Goal: Transaction & Acquisition: Purchase product/service

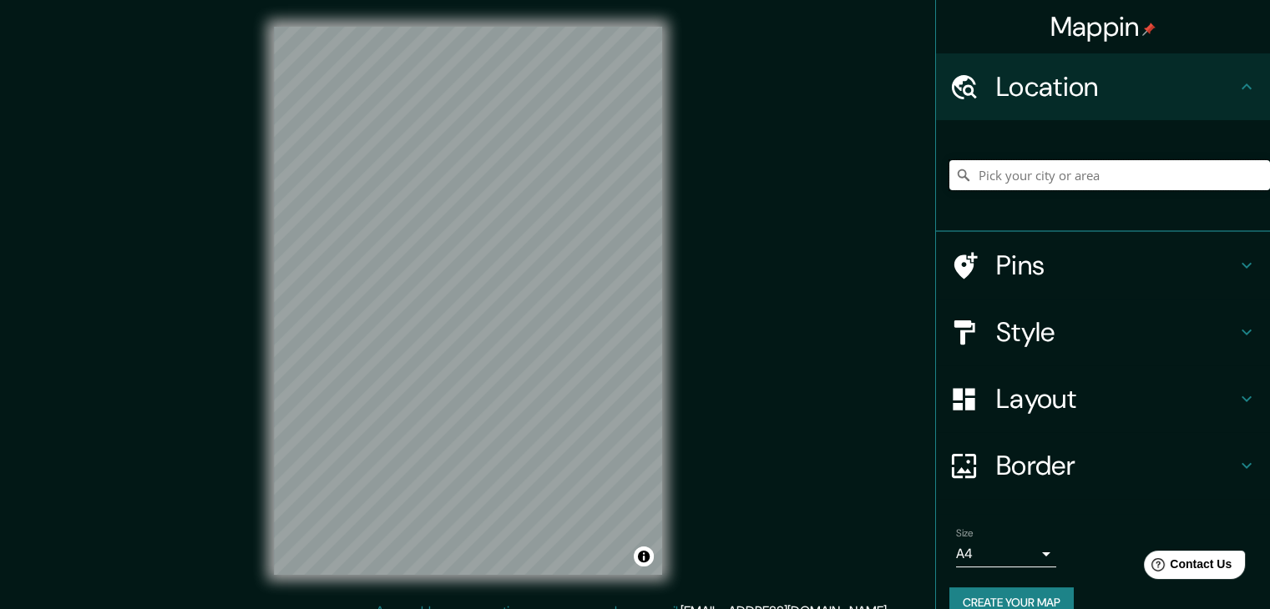
paste input "Region de [GEOGRAPHIC_DATA], [GEOGRAPHIC_DATA], [PERSON_NAME][GEOGRAPHIC_DATA]."
type input "[PERSON_NAME][GEOGRAPHIC_DATA], [GEOGRAPHIC_DATA], [GEOGRAPHIC_DATA]"
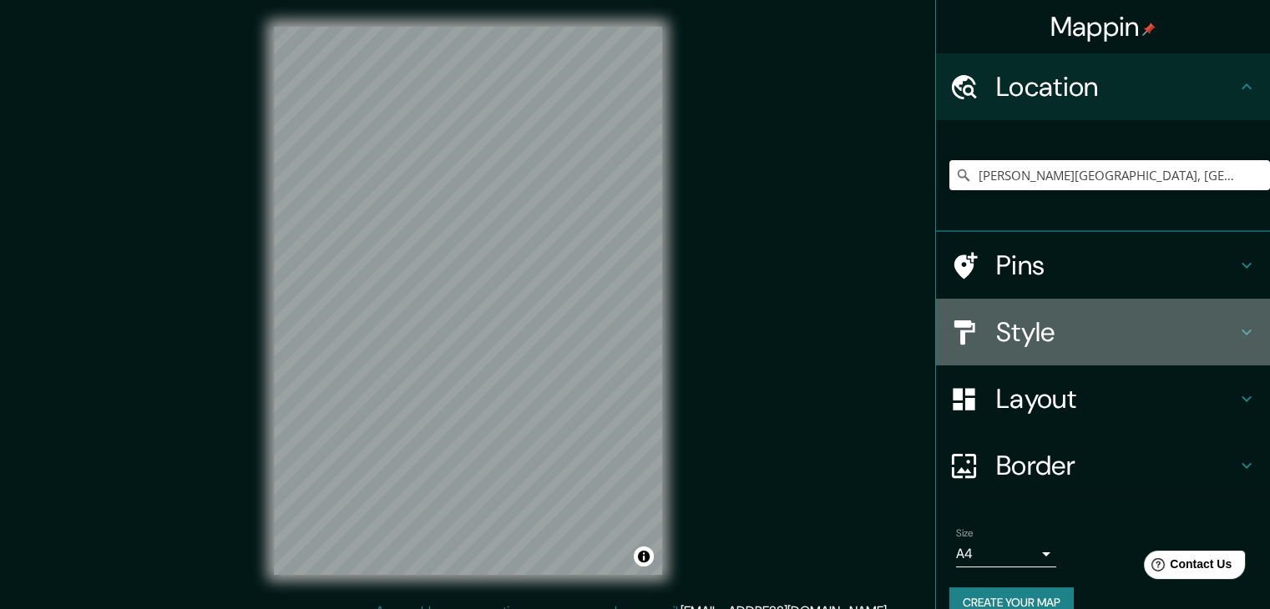
click at [1019, 325] on h4 "Style" at bounding box center [1116, 332] width 240 height 33
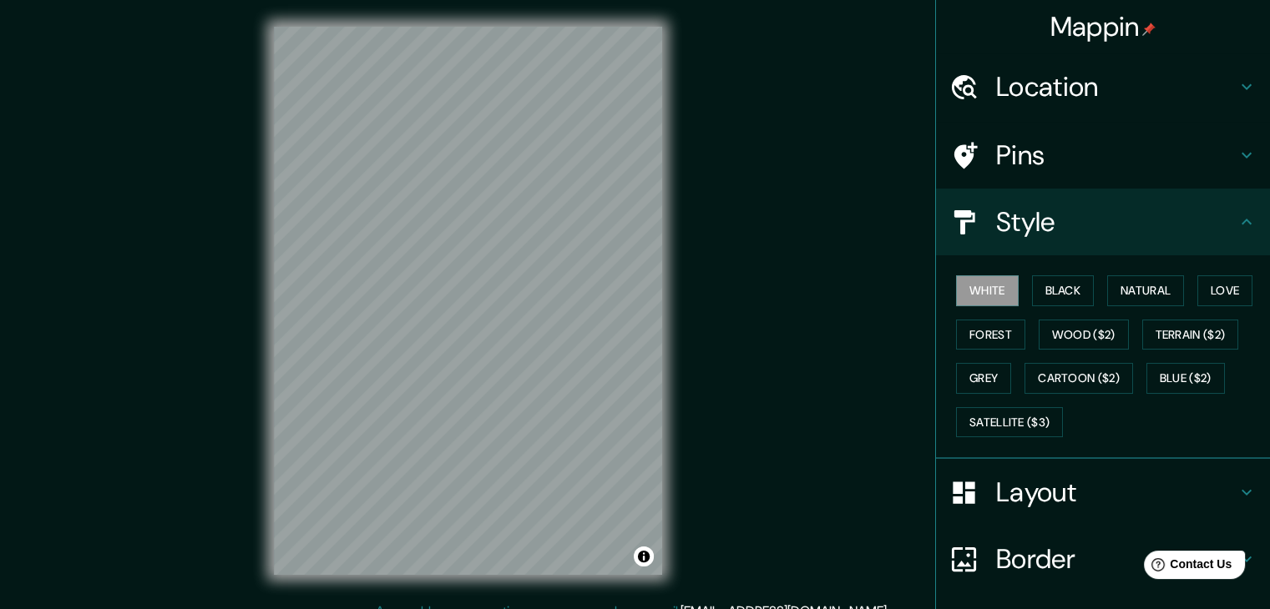
click at [1052, 306] on div "White Black Natural Love Forest Wood ($2) Terrain ($2) Grey Cartoon ($2) Blue (…" at bounding box center [1109, 356] width 321 height 175
drag, startPoint x: 1055, startPoint y: 289, endPoint x: 1114, endPoint y: 290, distance: 58.4
click at [1056, 290] on button "Black" at bounding box center [1063, 290] width 63 height 31
click at [1126, 285] on button "Natural" at bounding box center [1145, 290] width 77 height 31
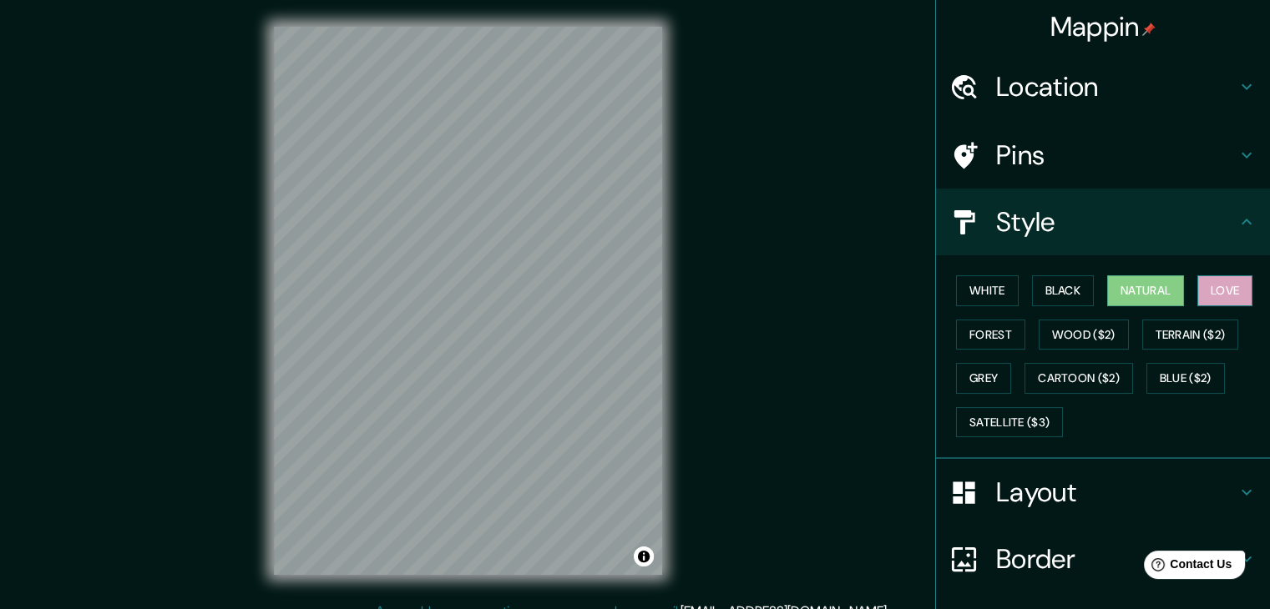
click at [1207, 286] on button "Love" at bounding box center [1224, 290] width 55 height 31
drag, startPoint x: 1161, startPoint y: 283, endPoint x: 1152, endPoint y: 284, distance: 9.2
click at [1155, 283] on button "Natural" at bounding box center [1145, 290] width 77 height 31
drag, startPoint x: 994, startPoint y: 324, endPoint x: 1003, endPoint y: 325, distance: 8.4
click at [995, 324] on button "Forest" at bounding box center [990, 335] width 69 height 31
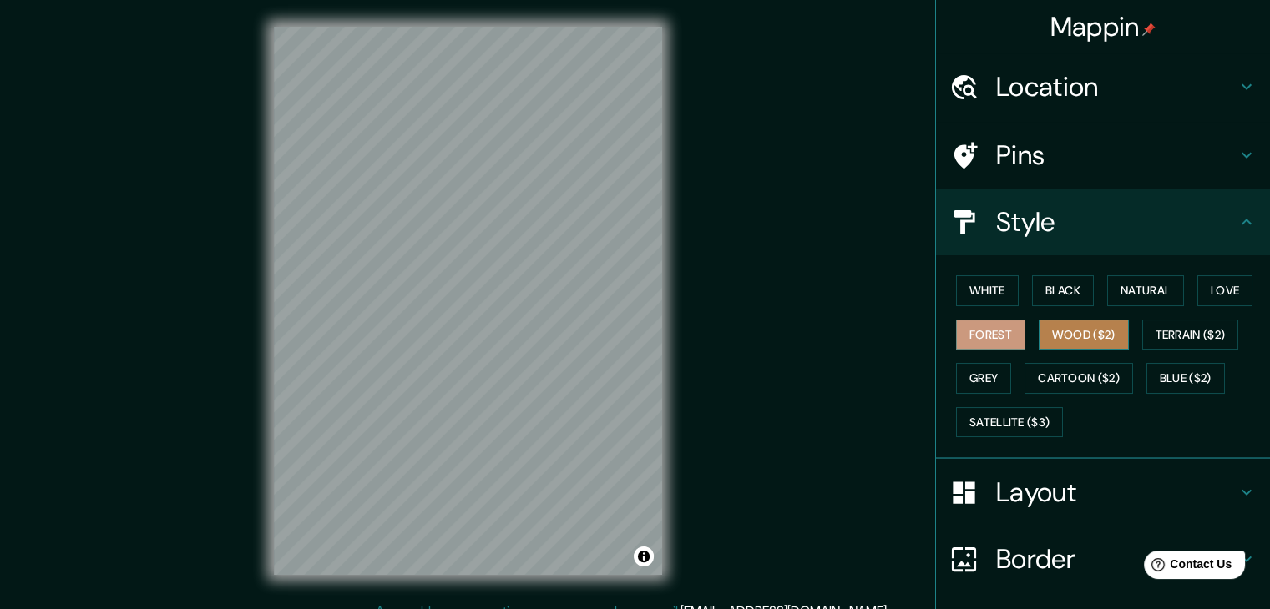
click at [1063, 336] on button "Wood ($2)" at bounding box center [1084, 335] width 90 height 31
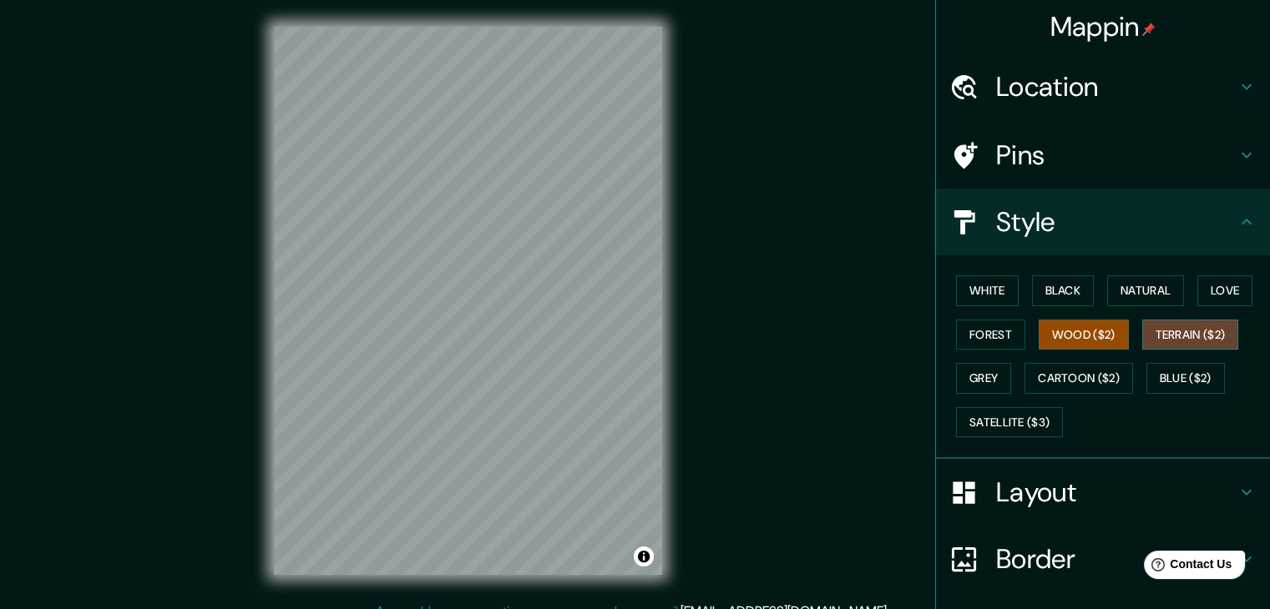
click at [1150, 330] on button "Terrain ($2)" at bounding box center [1190, 335] width 97 height 31
click at [1006, 374] on div "White Black Natural Love Forest Wood ($2) Terrain ($2) Grey Cartoon ($2) Blue (…" at bounding box center [1109, 356] width 321 height 175
click at [997, 375] on button "Grey" at bounding box center [983, 378] width 55 height 31
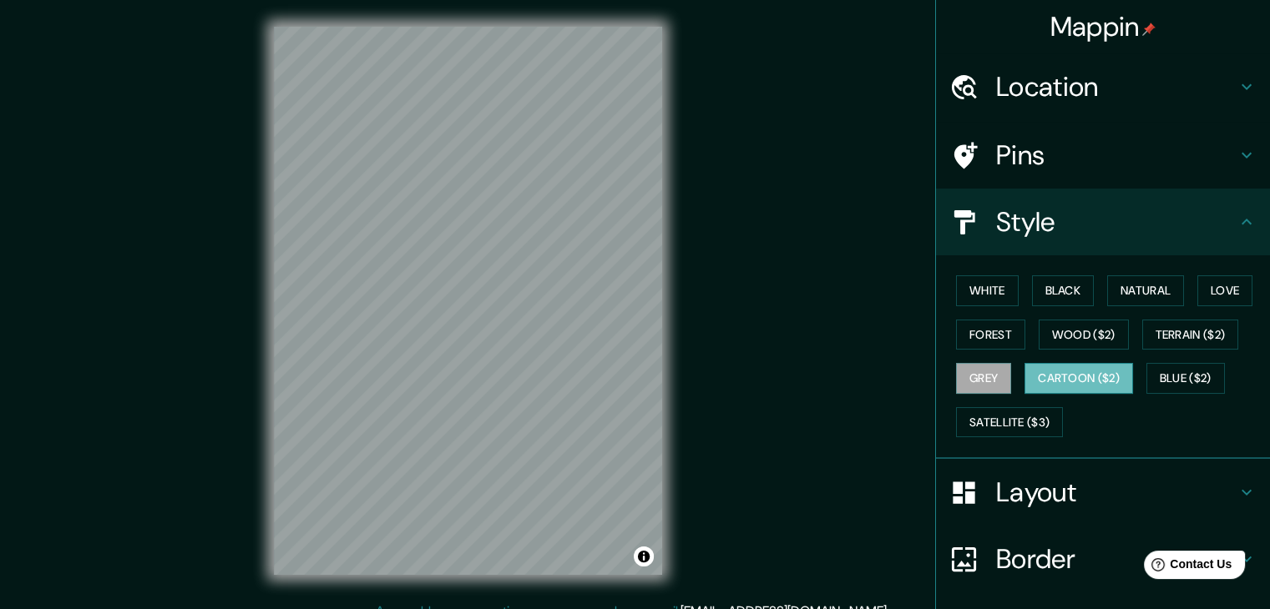
click at [1099, 372] on button "Cartoon ($2)" at bounding box center [1078, 378] width 109 height 31
click at [1170, 365] on button "Blue ($2)" at bounding box center [1185, 378] width 78 height 31
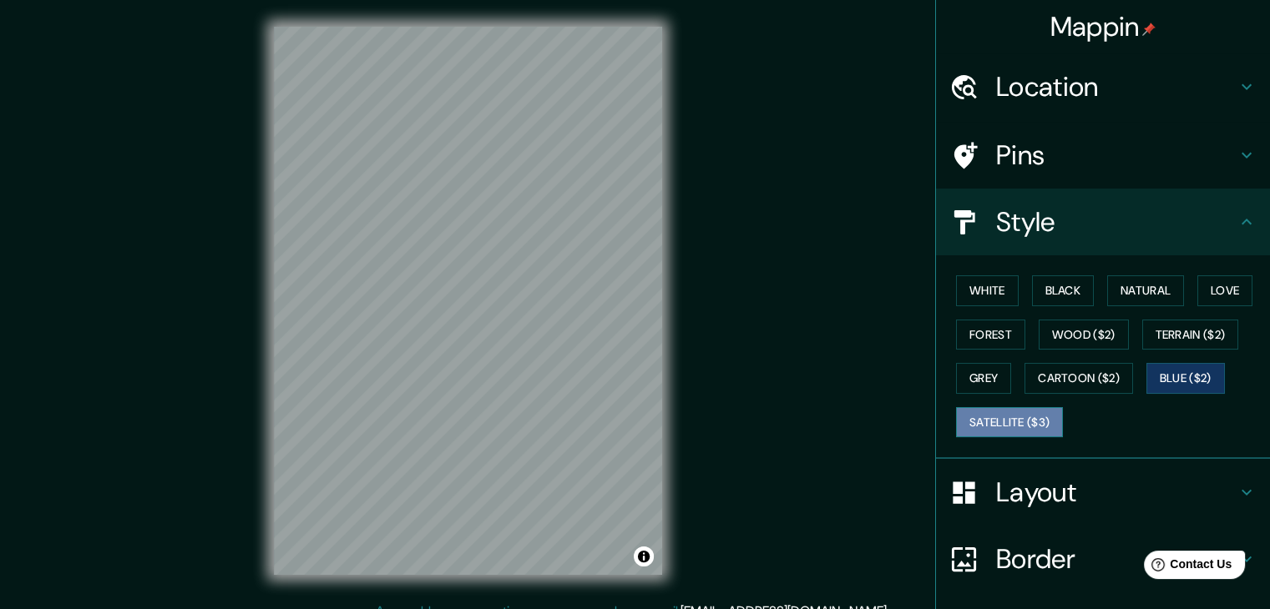
click at [1015, 413] on button "Satellite ($3)" at bounding box center [1009, 422] width 107 height 31
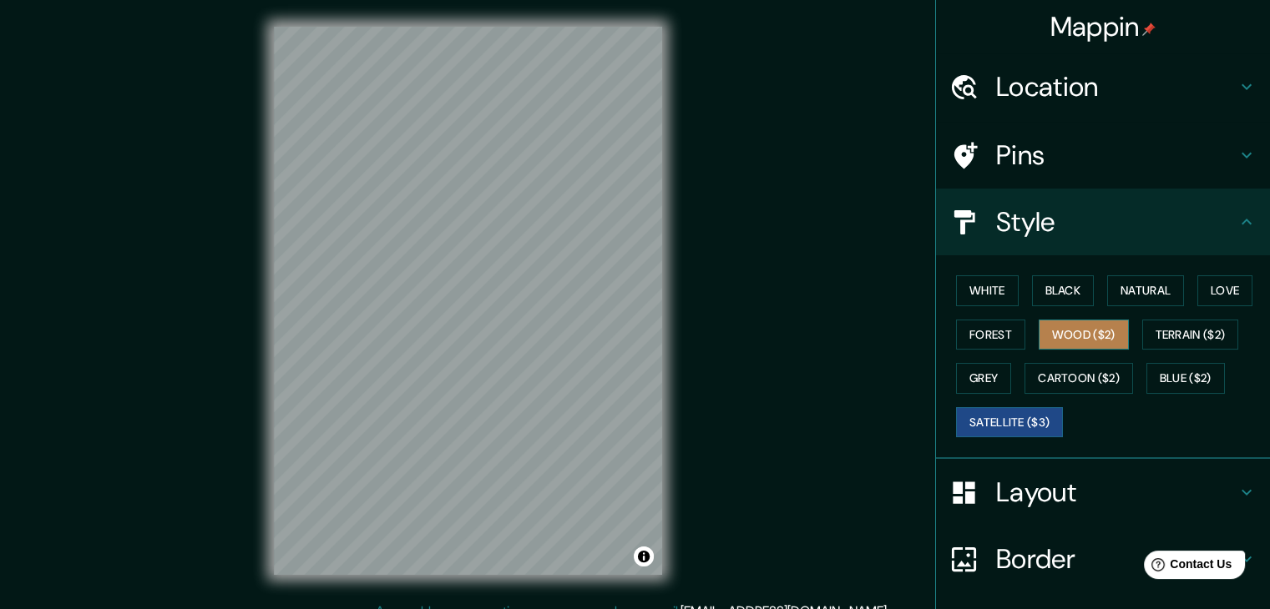
click at [1098, 329] on button "Wood ($2)" at bounding box center [1084, 335] width 90 height 31
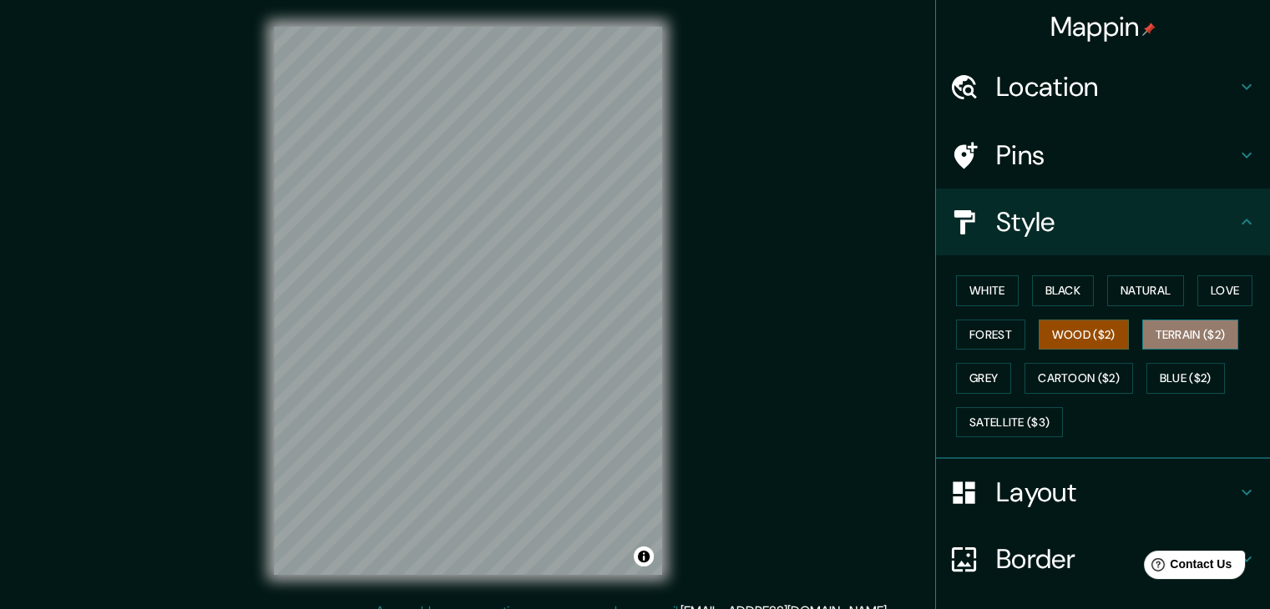
click at [1176, 322] on button "Terrain ($2)" at bounding box center [1190, 335] width 97 height 31
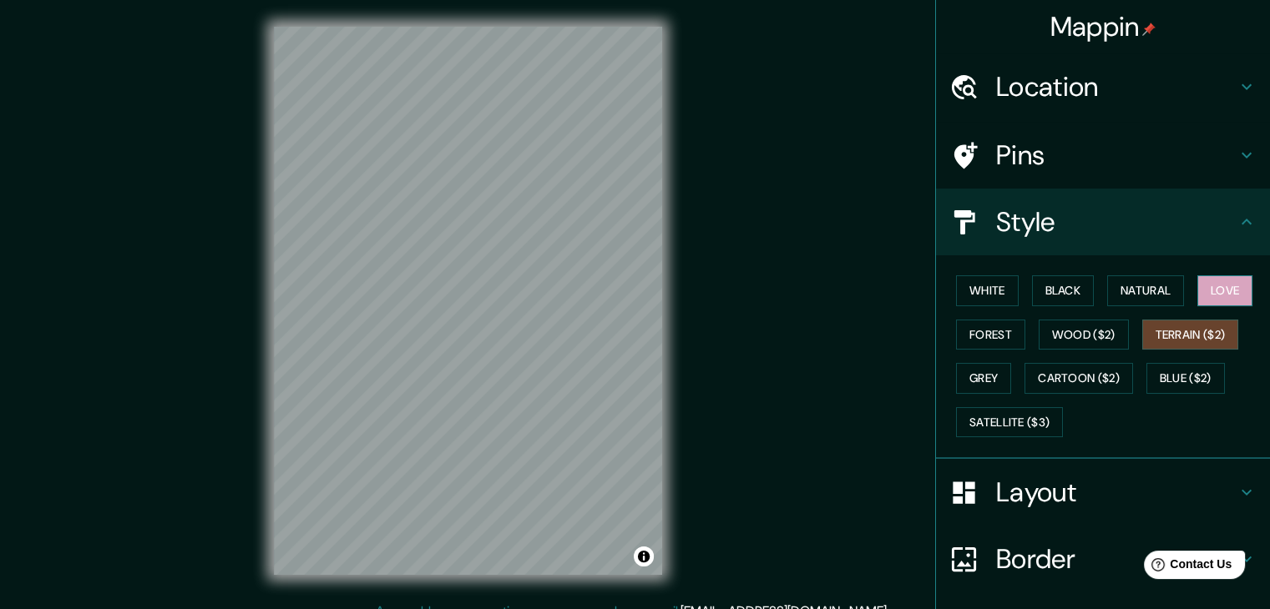
click at [1237, 286] on button "Love" at bounding box center [1224, 290] width 55 height 31
click at [1168, 296] on button "Natural" at bounding box center [1145, 290] width 77 height 31
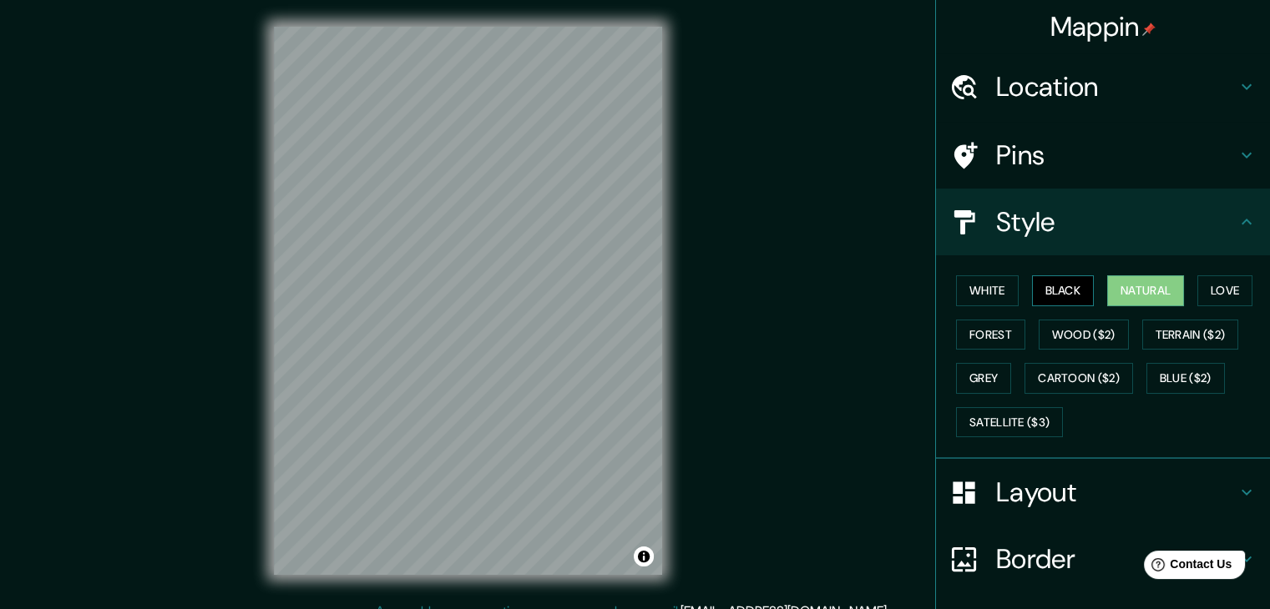
click at [1046, 288] on button "Black" at bounding box center [1063, 290] width 63 height 31
click at [1125, 294] on button "Natural" at bounding box center [1145, 290] width 77 height 31
click at [1032, 280] on button "Black" at bounding box center [1063, 290] width 63 height 31
click at [990, 300] on button "White" at bounding box center [987, 290] width 63 height 31
click at [1112, 297] on button "Natural" at bounding box center [1145, 290] width 77 height 31
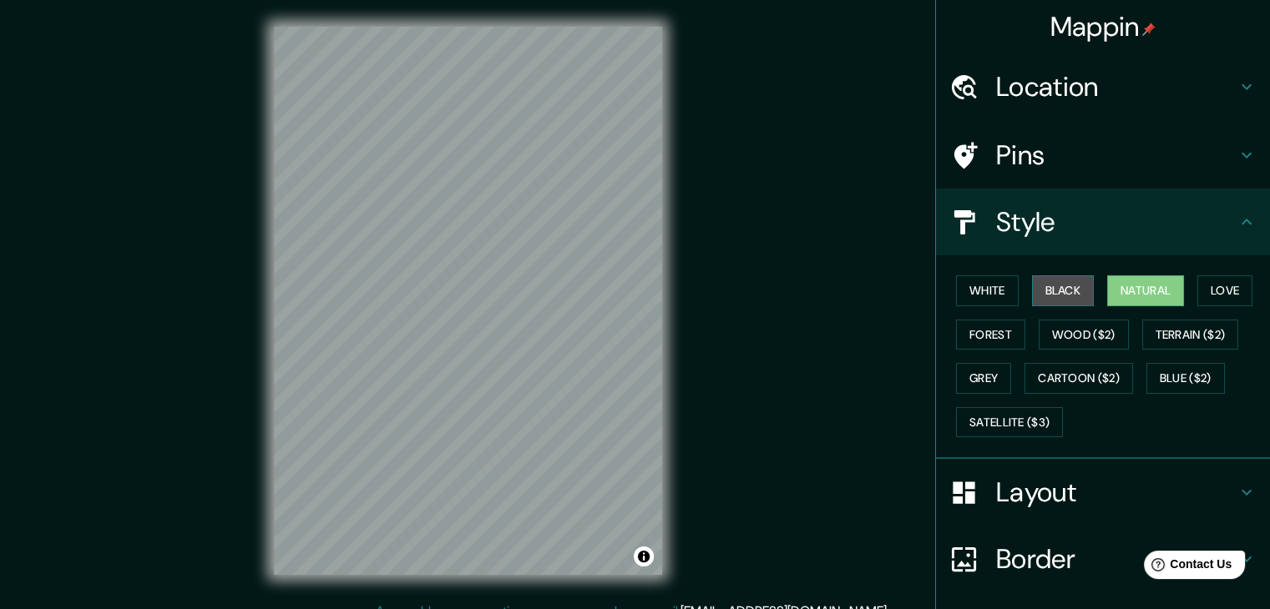
click at [1042, 299] on button "Black" at bounding box center [1063, 290] width 63 height 31
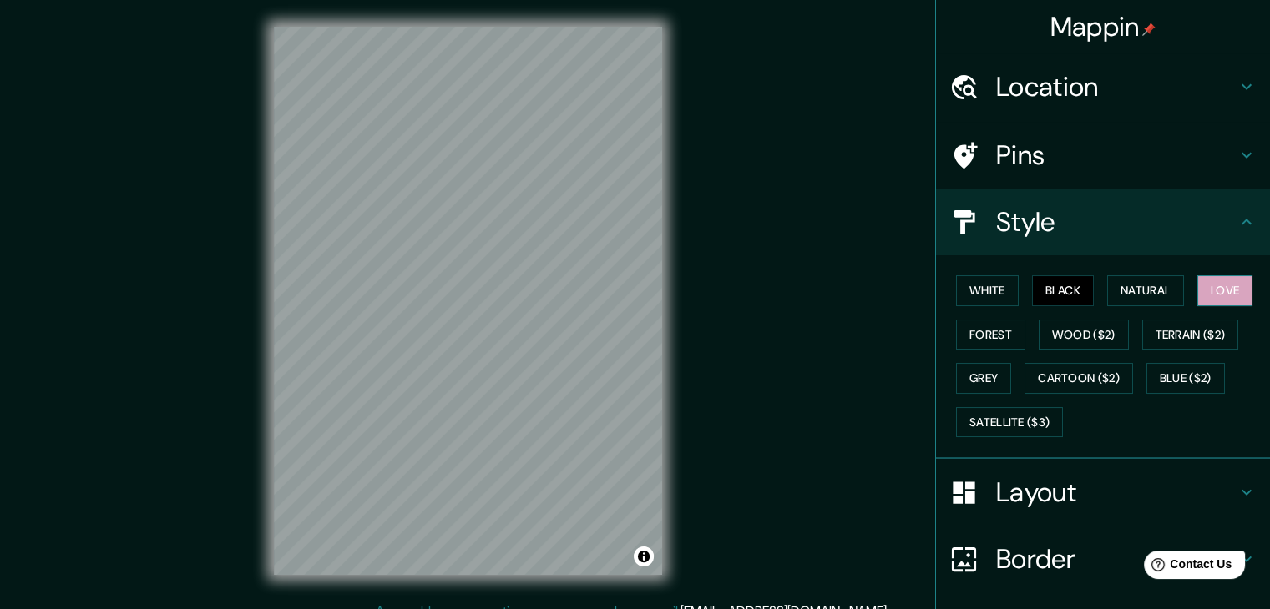
click at [1216, 290] on button "Love" at bounding box center [1224, 290] width 55 height 31
drag, startPoint x: 1201, startPoint y: 338, endPoint x: 1157, endPoint y: 366, distance: 51.9
click at [1201, 339] on button "Terrain ($2)" at bounding box center [1190, 335] width 97 height 31
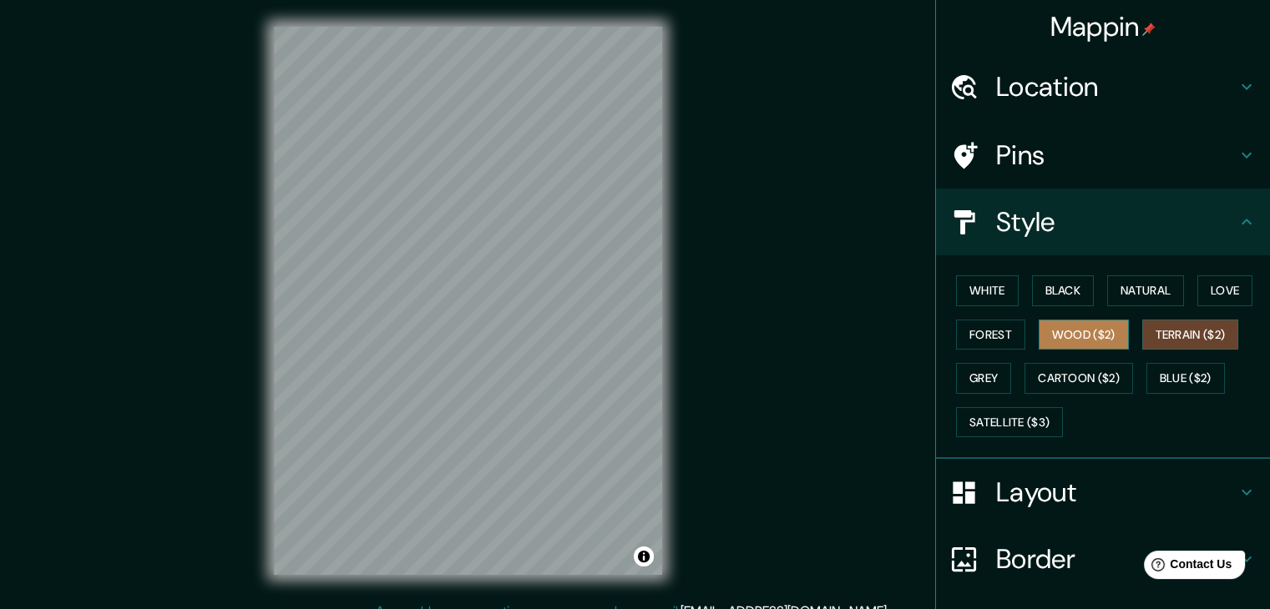
click at [1089, 326] on button "Wood ($2)" at bounding box center [1084, 335] width 90 height 31
click at [1005, 330] on button "Forest" at bounding box center [990, 335] width 69 height 31
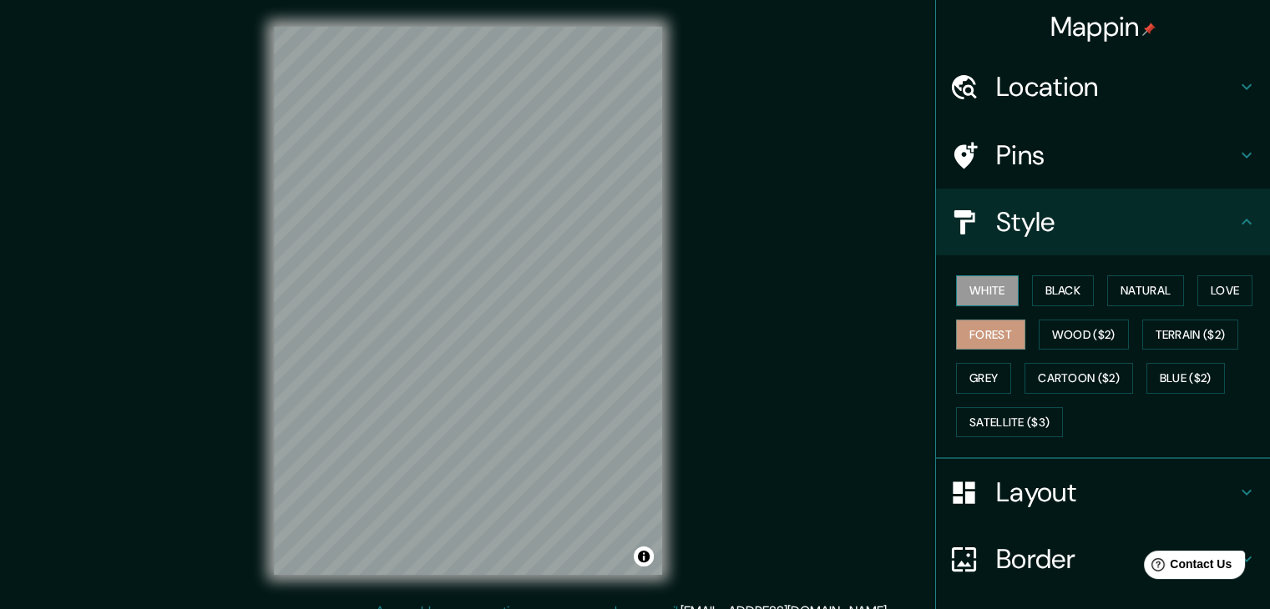
click at [987, 288] on button "White" at bounding box center [987, 290] width 63 height 31
click at [1063, 282] on button "Black" at bounding box center [1063, 290] width 63 height 31
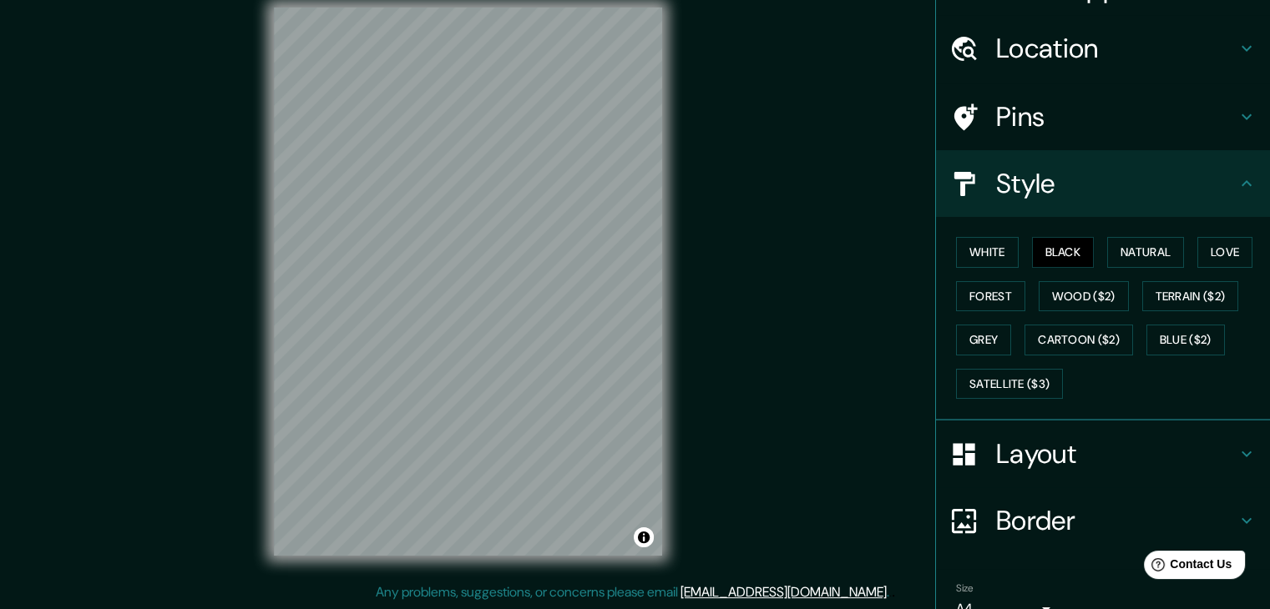
scroll to position [37, 0]
click at [1003, 250] on button "White" at bounding box center [987, 254] width 63 height 31
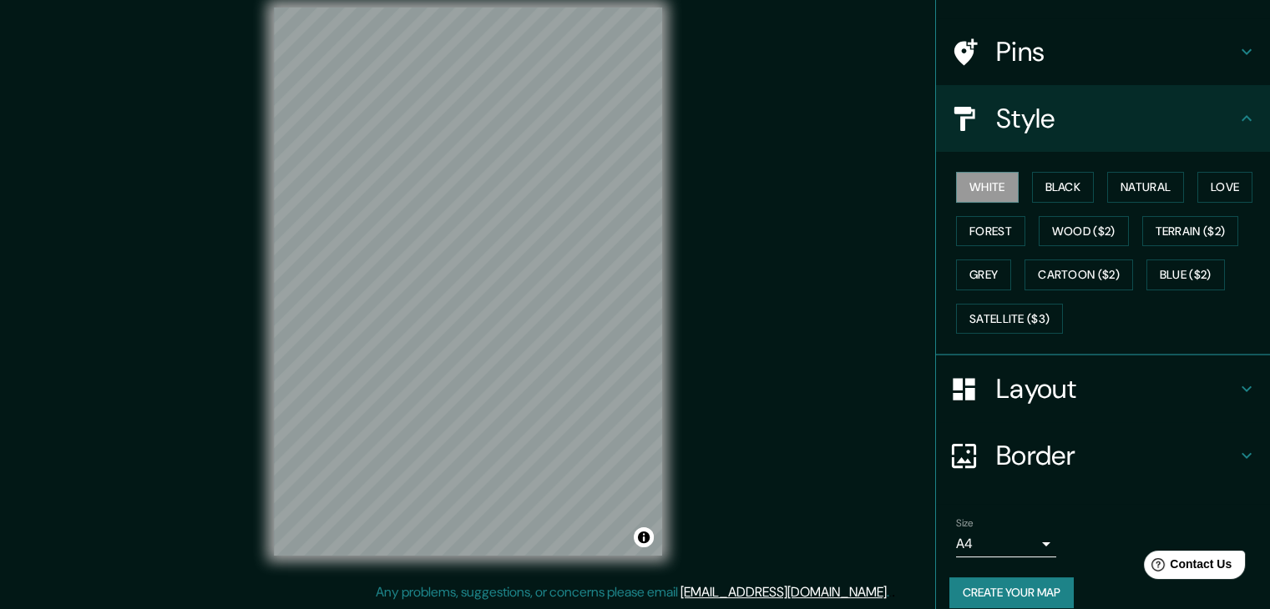
scroll to position [120, 0]
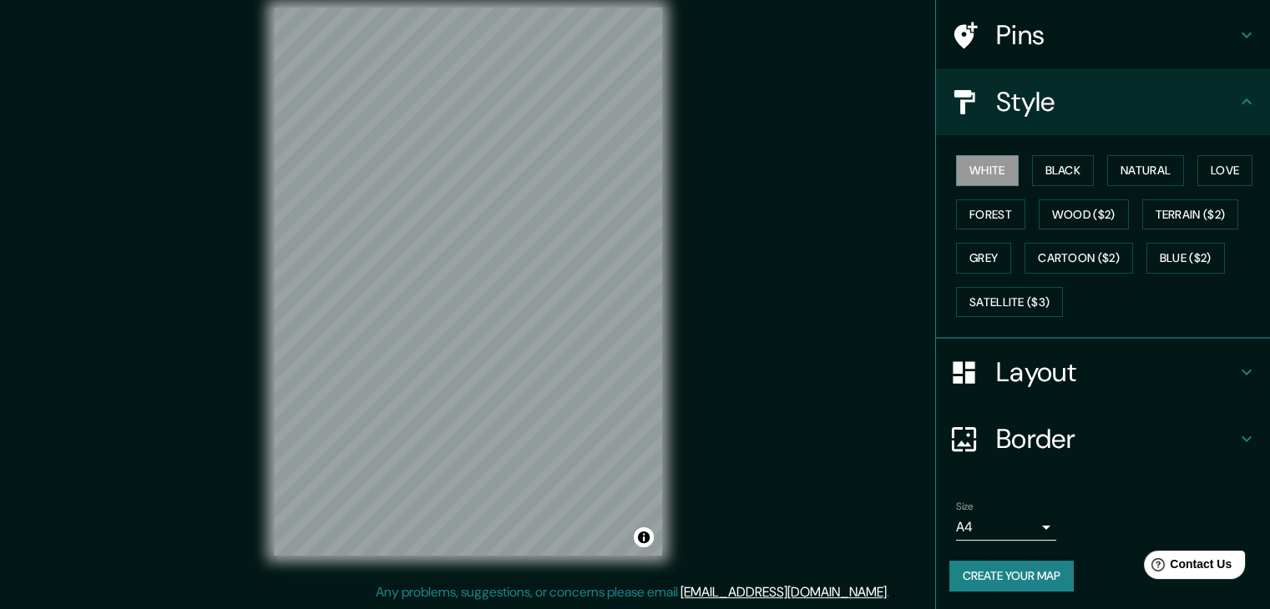
click at [1039, 578] on button "Create your map" at bounding box center [1011, 576] width 124 height 31
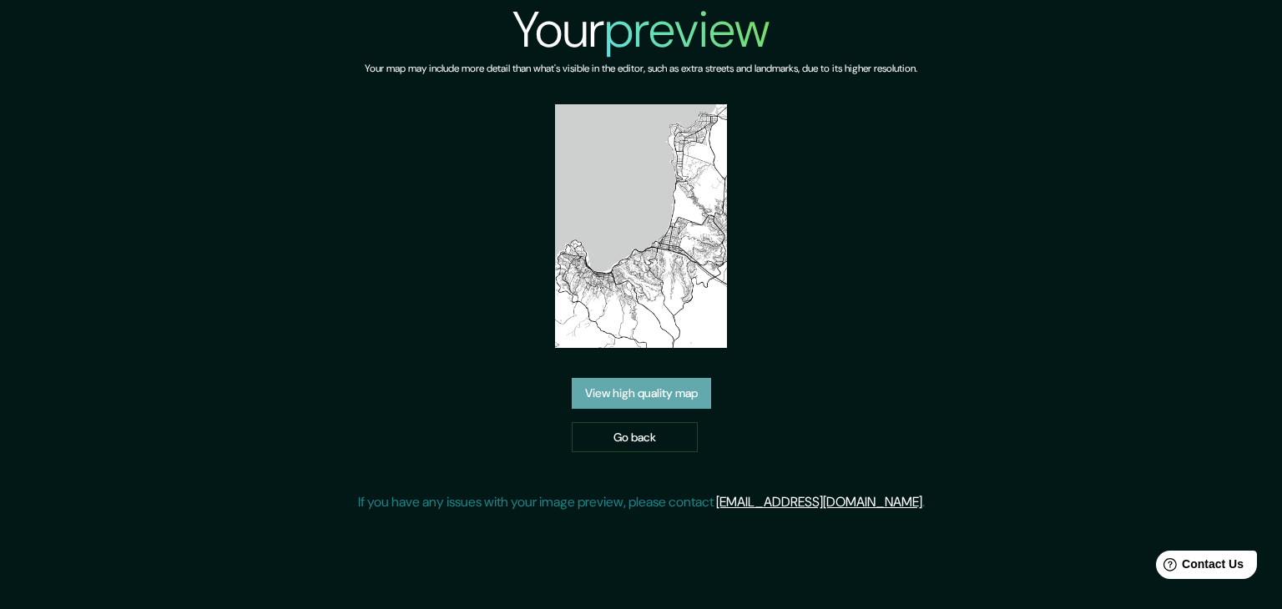
click at [660, 392] on link "View high quality map" at bounding box center [641, 393] width 139 height 31
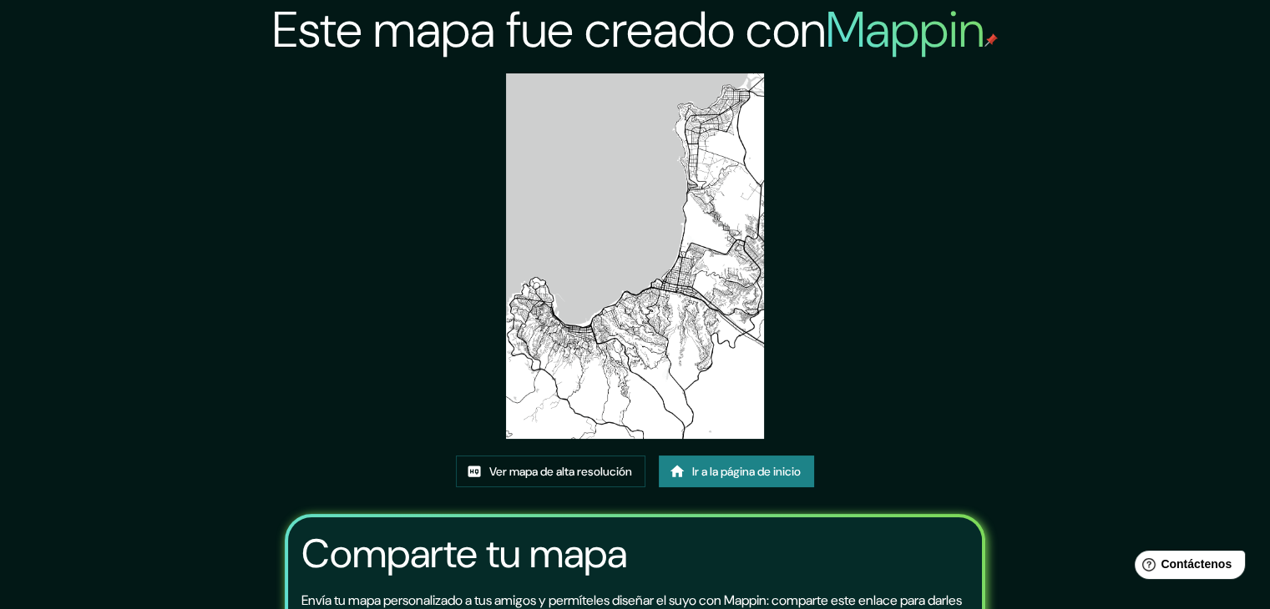
click at [901, 211] on div "Este mapa fue creado con Mappin Ver mapa de alta resolución Ir a la página de i…" at bounding box center [635, 393] width 741 height 786
click at [574, 467] on font "Ver mapa de alta resolución" at bounding box center [560, 471] width 143 height 15
click at [738, 478] on font "Ir a la página de inicio" at bounding box center [746, 471] width 109 height 15
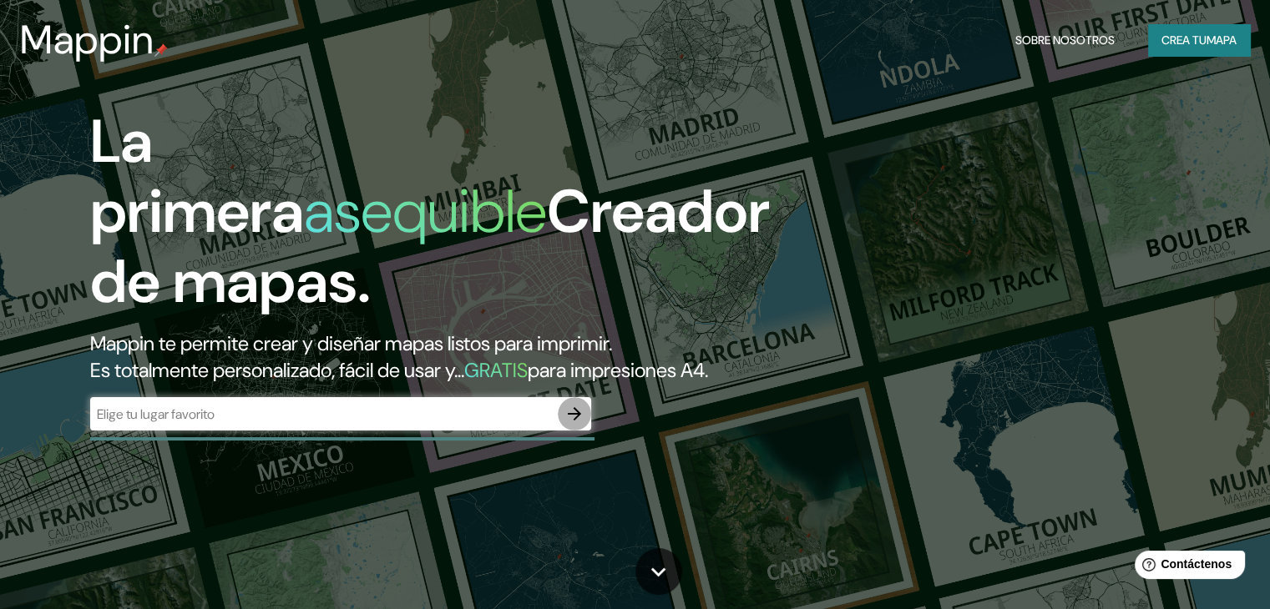
click at [574, 421] on icon "button" at bounding box center [574, 413] width 13 height 13
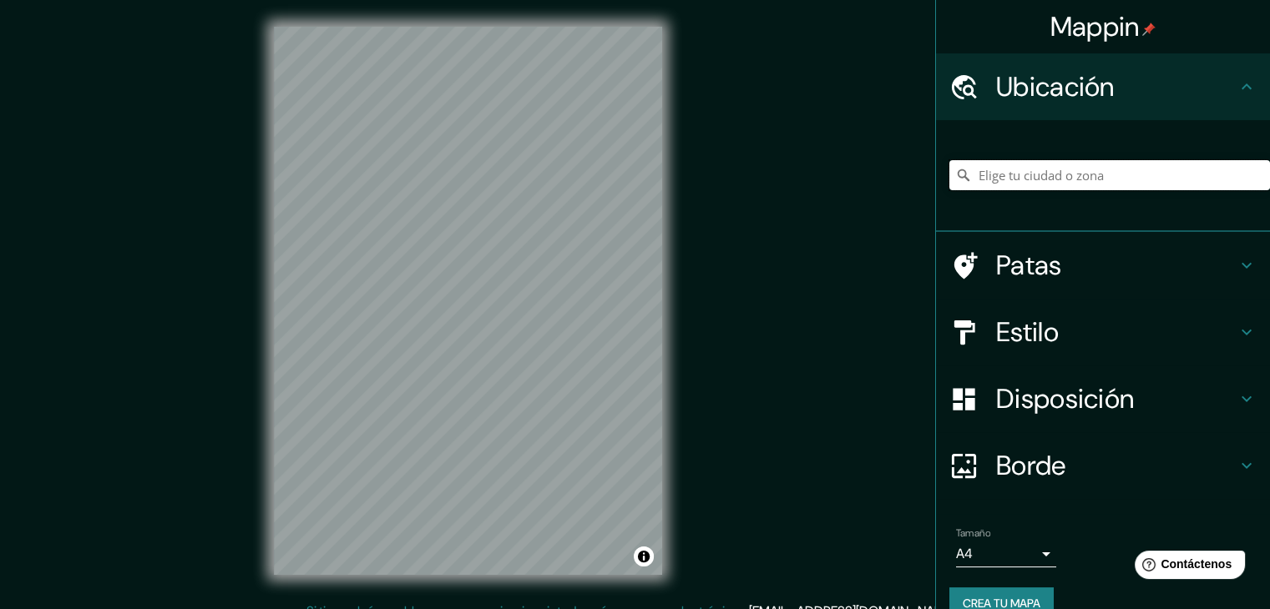
click at [1064, 172] on input "Elige tu ciudad o zona" at bounding box center [1109, 175] width 321 height 30
